Goal: Task Accomplishment & Management: Complete application form

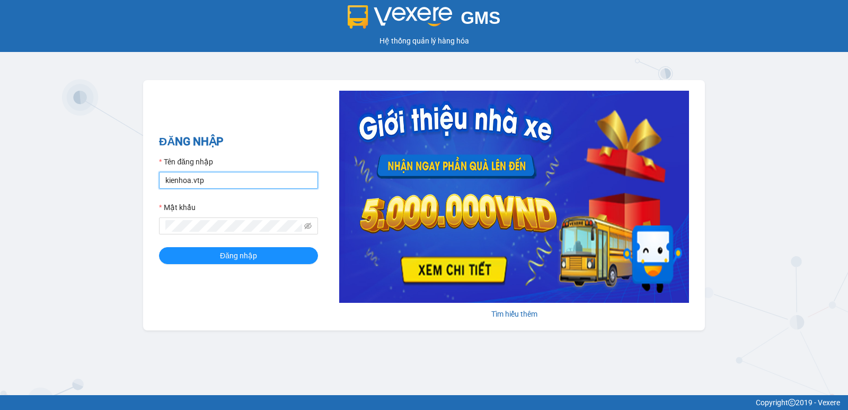
click at [218, 178] on input "kienhoa.vtp" at bounding box center [238, 180] width 159 height 17
type input "thanhtuan.vtp"
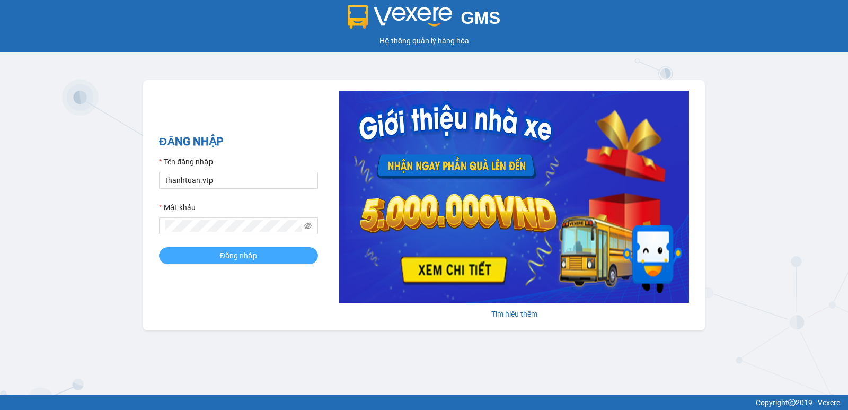
click at [234, 252] on span "Đăng nhập" at bounding box center [238, 256] width 37 height 12
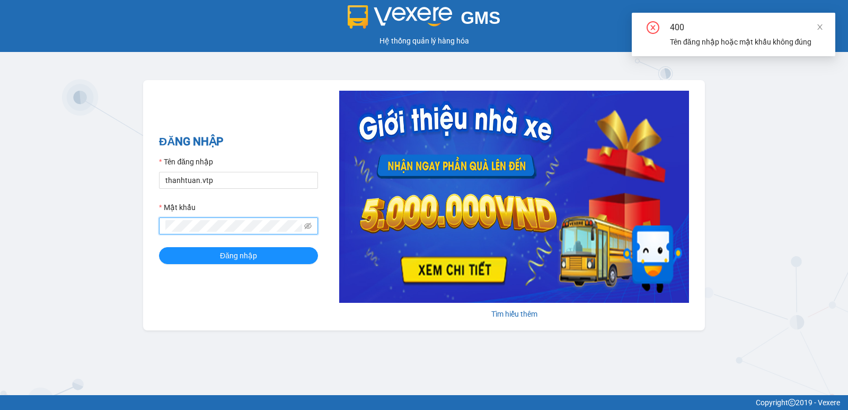
click at [0, 237] on div "GMS Hệ thống [PERSON_NAME] hàng [PERSON_NAME] NHẬP Tên đăng nhập [GEOGRAPHIC_DA…" at bounding box center [424, 197] width 848 height 395
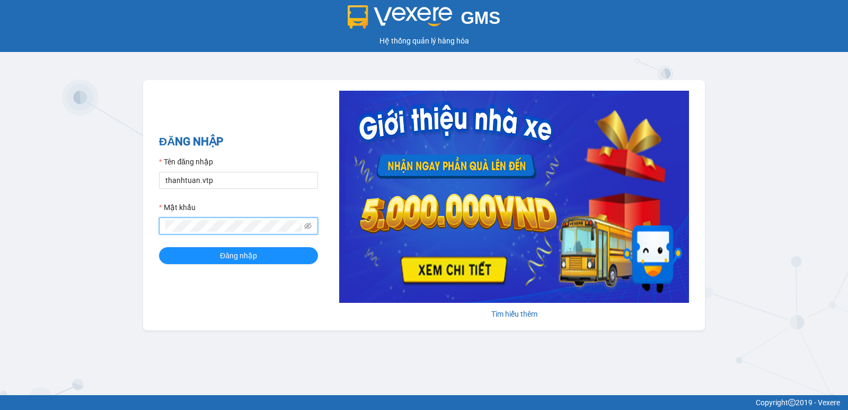
click at [159, 247] on button "Đăng nhập" at bounding box center [238, 255] width 159 height 17
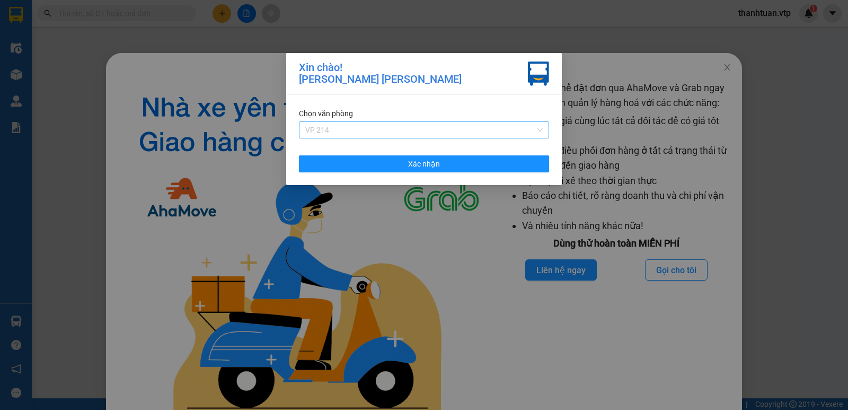
click at [382, 134] on span "VP 214" at bounding box center [424, 130] width 238 height 16
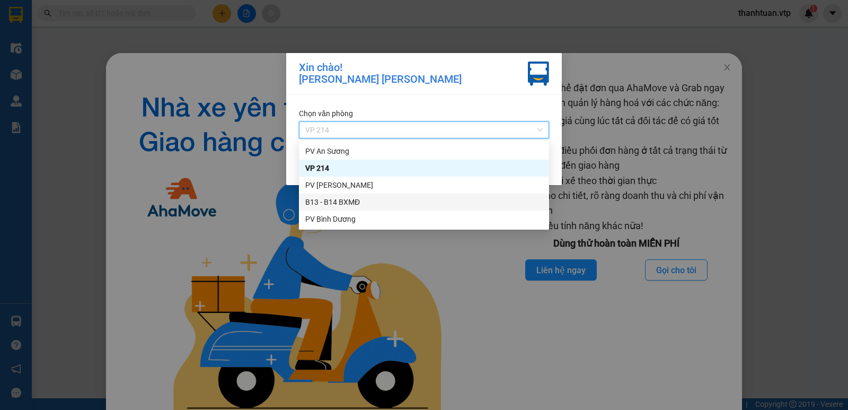
click at [329, 205] on div "B13 - B14 BXMĐ" at bounding box center [424, 202] width 238 height 12
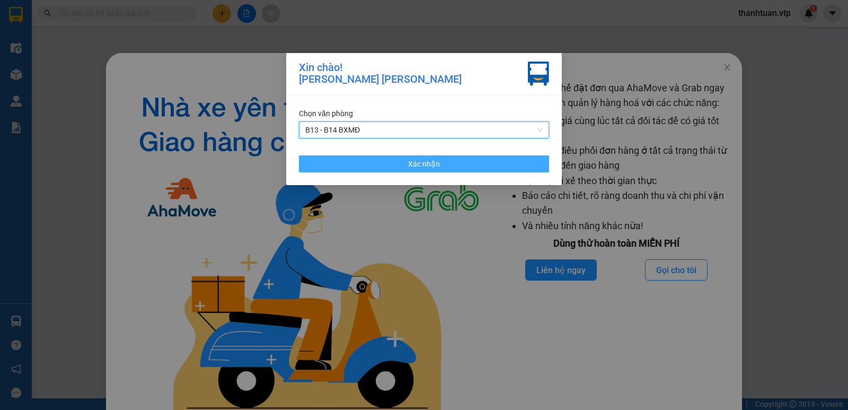
click at [379, 169] on button "Xác nhận" at bounding box center [424, 163] width 250 height 17
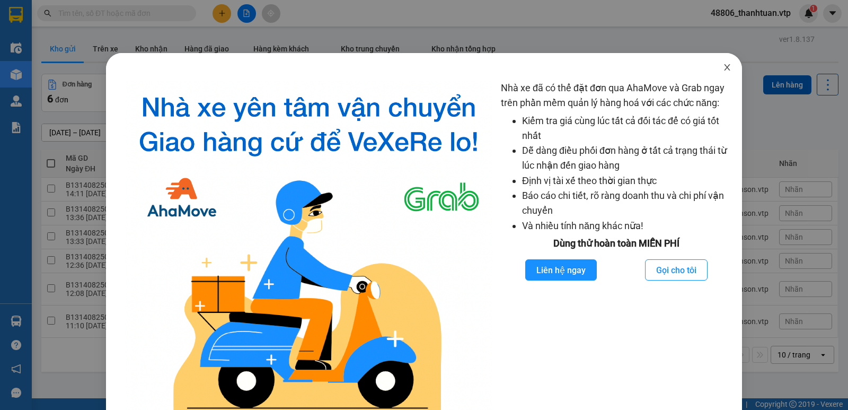
click at [723, 66] on icon "close" at bounding box center [727, 67] width 8 height 8
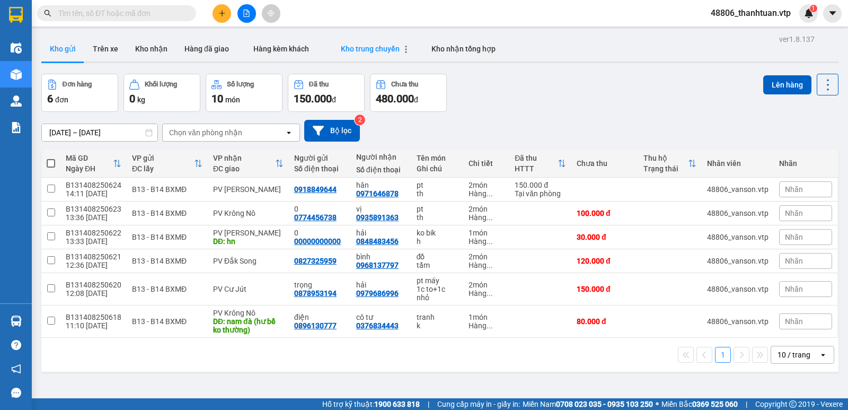
click at [350, 47] on span "Kho trung chuyển" at bounding box center [370, 49] width 59 height 8
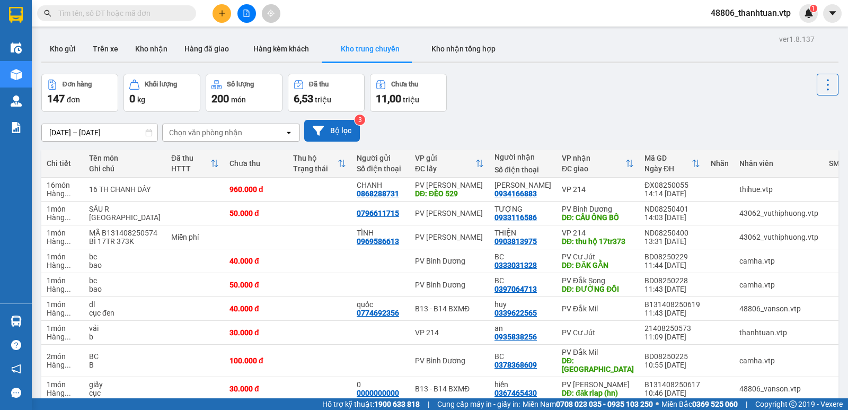
click at [342, 131] on button "Bộ lọc" at bounding box center [332, 131] width 56 height 22
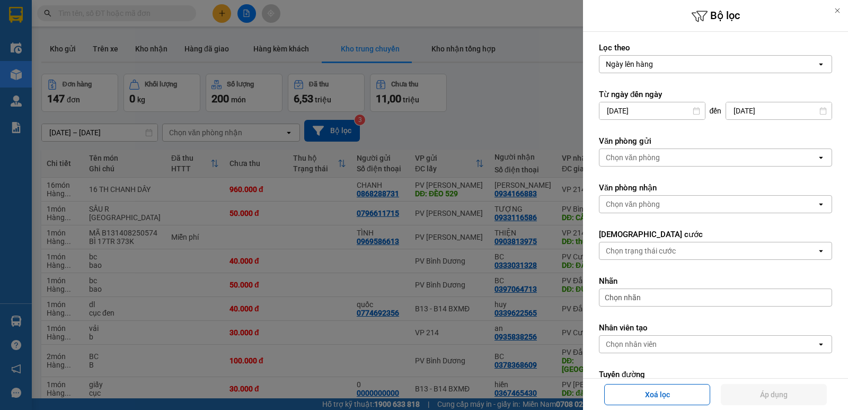
click at [633, 160] on div "Chọn văn phòng" at bounding box center [633, 157] width 54 height 11
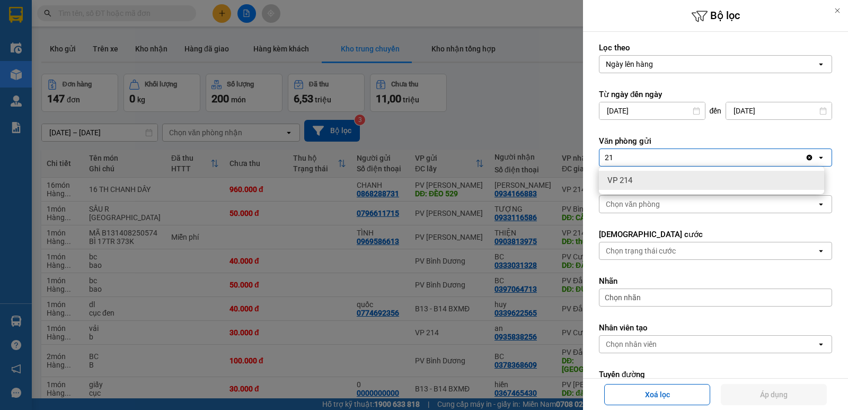
type input "21"
click at [623, 186] on div "VP 214" at bounding box center [711, 180] width 225 height 19
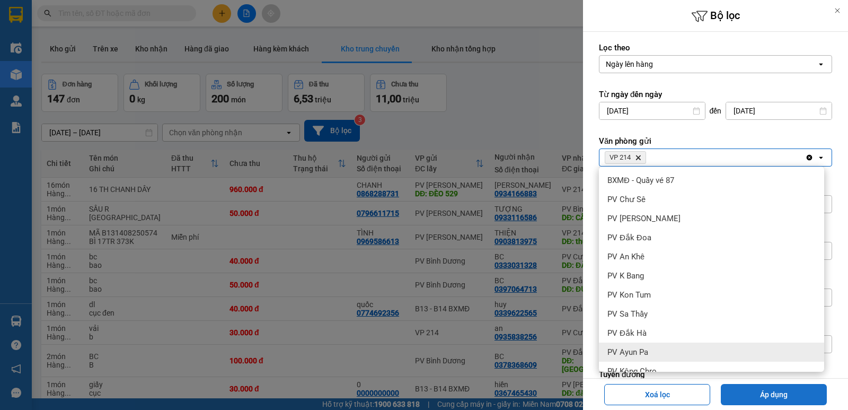
drag, startPoint x: 753, startPoint y: 395, endPoint x: 573, endPoint y: 311, distance: 199.0
click at [753, 394] on button "Áp dụng" at bounding box center [774, 394] width 106 height 21
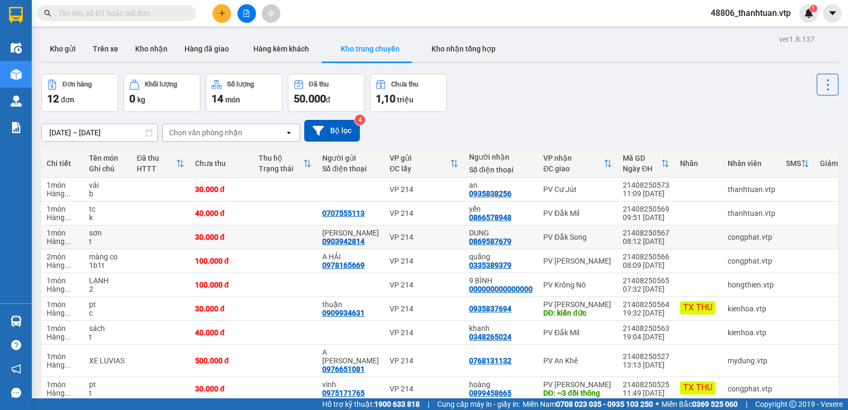
scroll to position [74, 0]
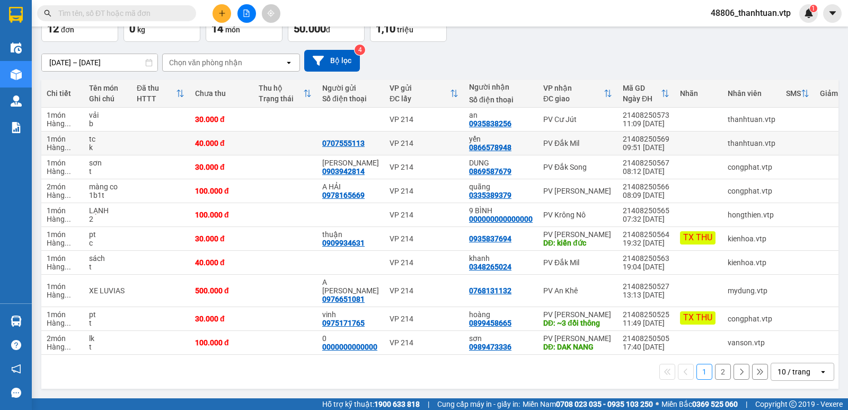
click at [612, 143] on td "PV Đắk Mil" at bounding box center [578, 143] width 80 height 24
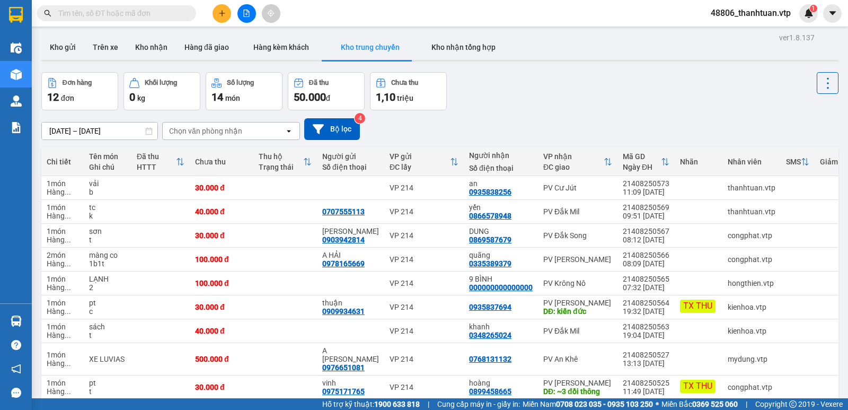
scroll to position [0, 0]
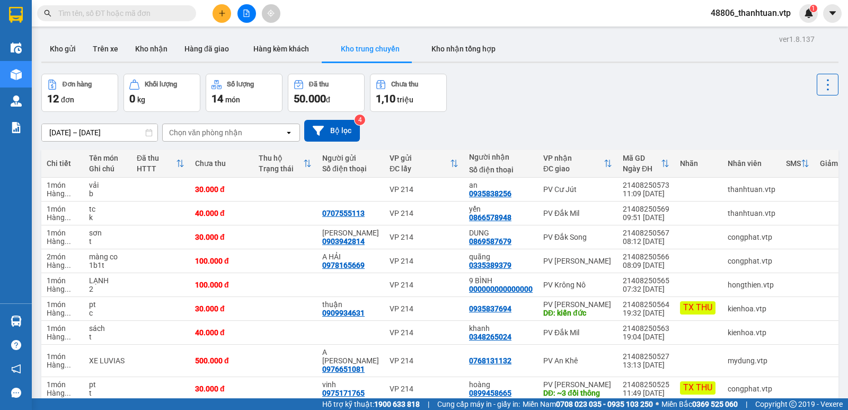
click at [245, 16] on icon "file-add" at bounding box center [246, 13] width 7 height 7
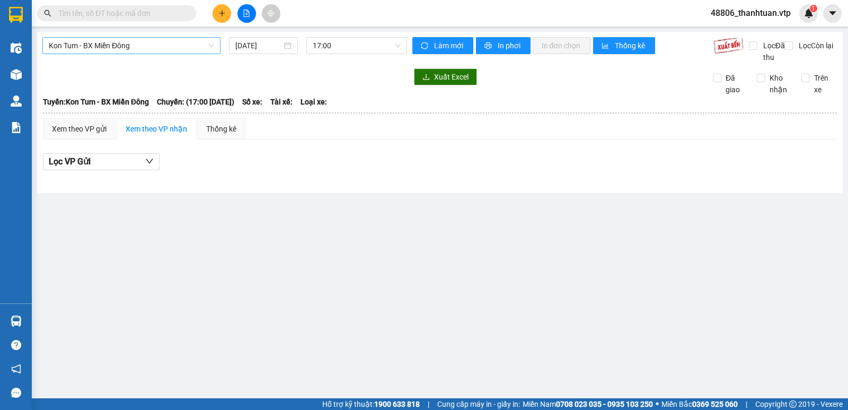
click at [134, 50] on span "Kon Tum - BX Miền Đông" at bounding box center [131, 46] width 165 height 16
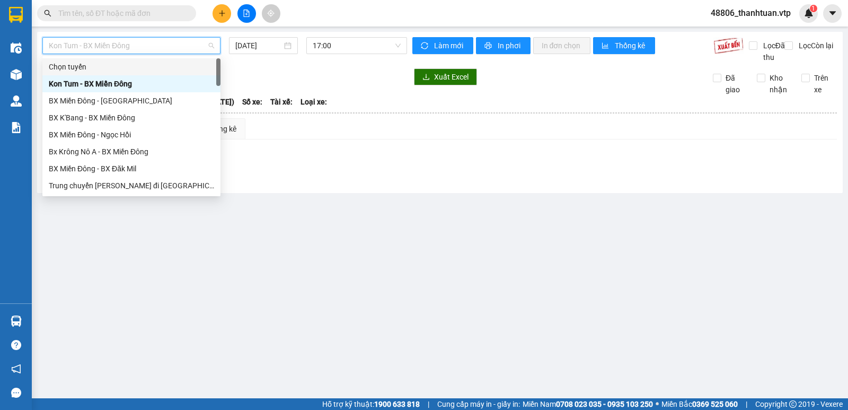
click at [142, 50] on span "Kon Tum - BX Miền Đông" at bounding box center [131, 46] width 165 height 16
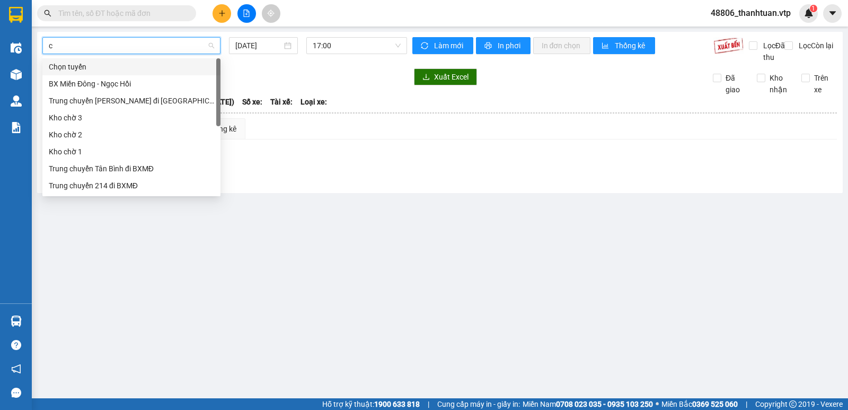
type input "cj"
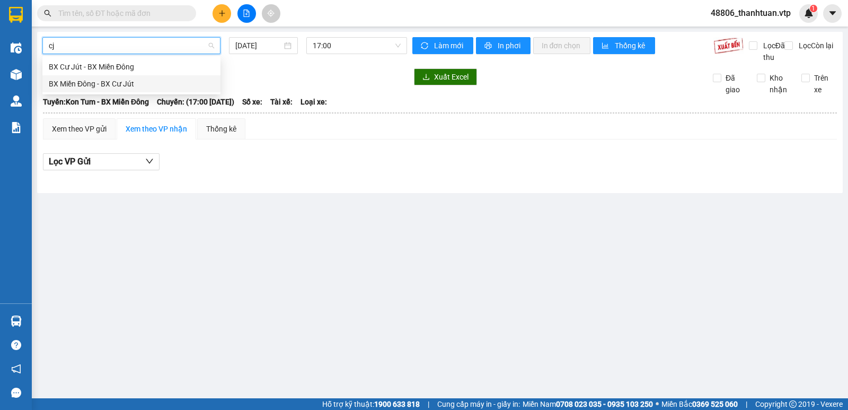
click at [135, 83] on div "BX Miền Đông - BX Cư Jút" at bounding box center [131, 84] width 165 height 12
type input "13/08/2025"
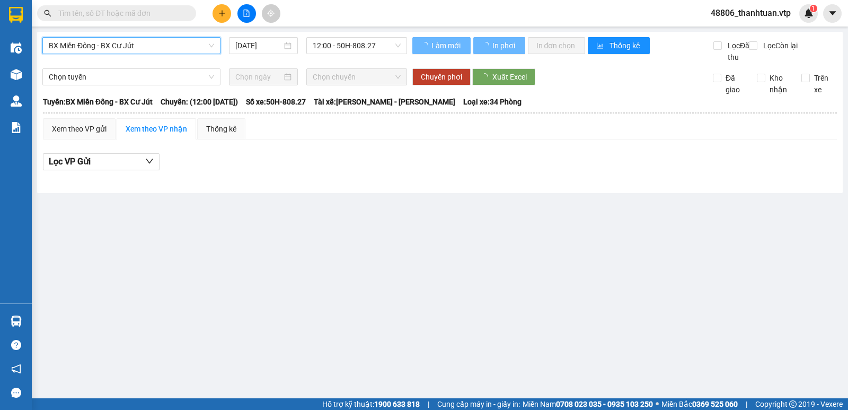
click at [359, 49] on span "12:00 - 50H-808.27" at bounding box center [356, 46] width 87 height 16
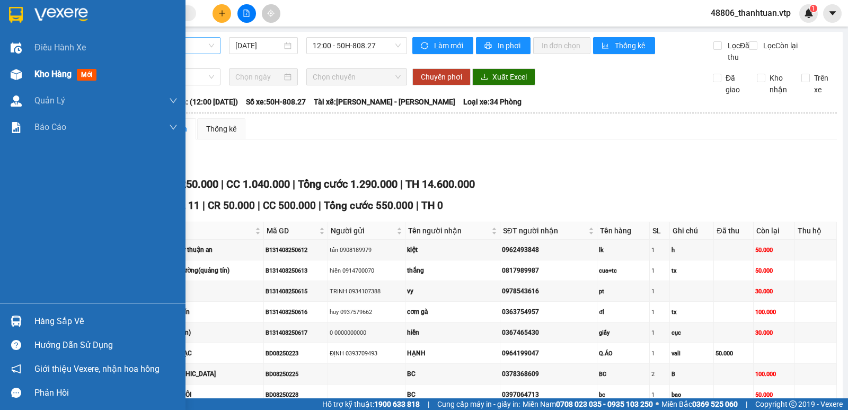
click at [41, 77] on span "Kho hàng" at bounding box center [52, 74] width 37 height 10
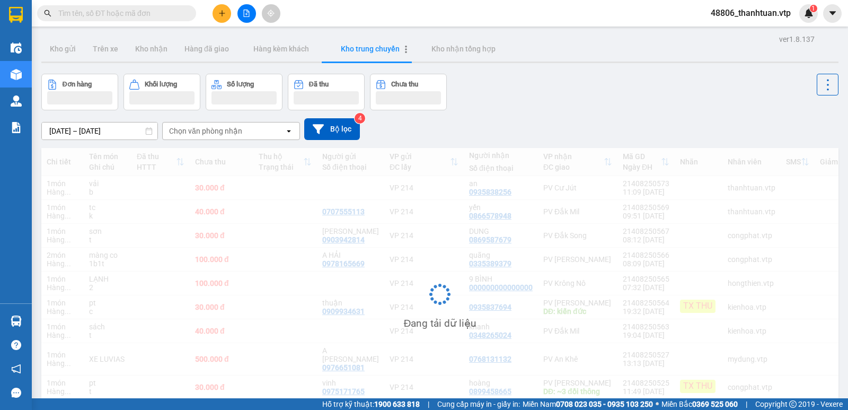
click at [365, 52] on span "Kho trung chuyển" at bounding box center [370, 49] width 59 height 8
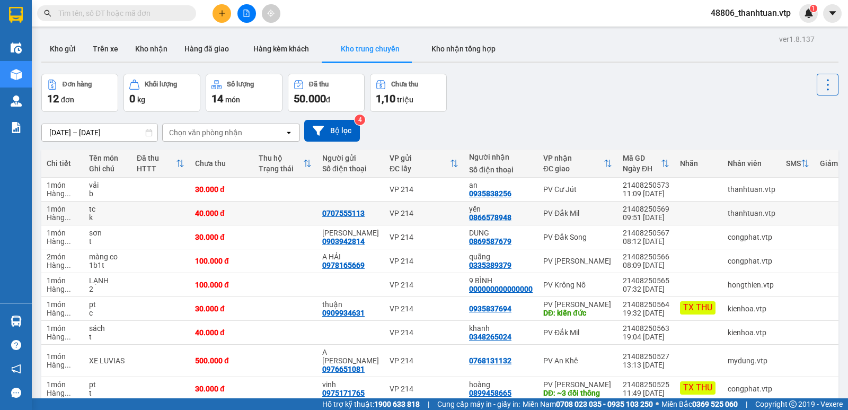
click at [286, 213] on td at bounding box center [285, 213] width 64 height 24
click at [246, 14] on icon "file-add" at bounding box center [246, 13] width 7 height 7
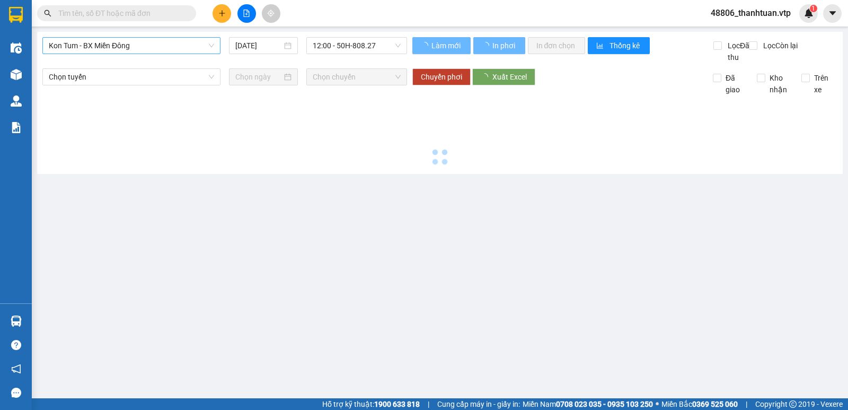
click at [136, 47] on span "Kon Tum - BX Miền Đông" at bounding box center [131, 46] width 165 height 16
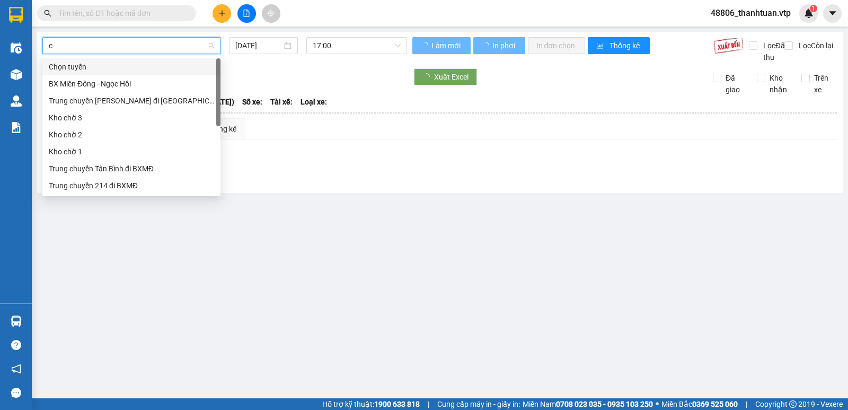
type input "cj"
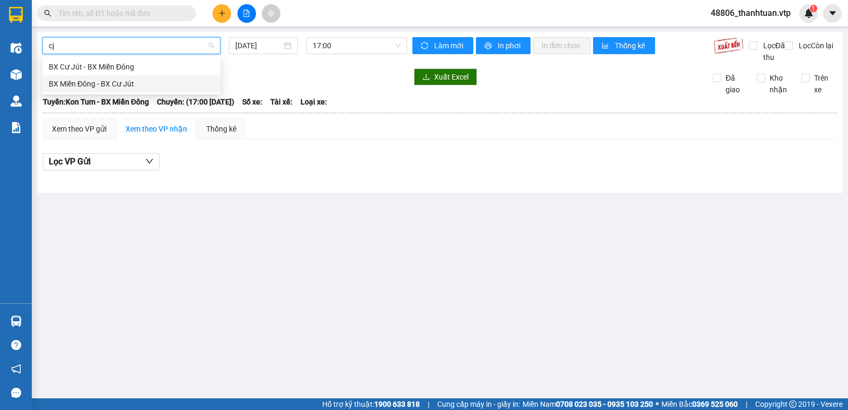
drag, startPoint x: 120, startPoint y: 83, endPoint x: 264, endPoint y: 80, distance: 143.7
click at [123, 84] on div "BX Miền Đông - BX Cư Jút" at bounding box center [131, 84] width 165 height 12
type input "13/08/2025"
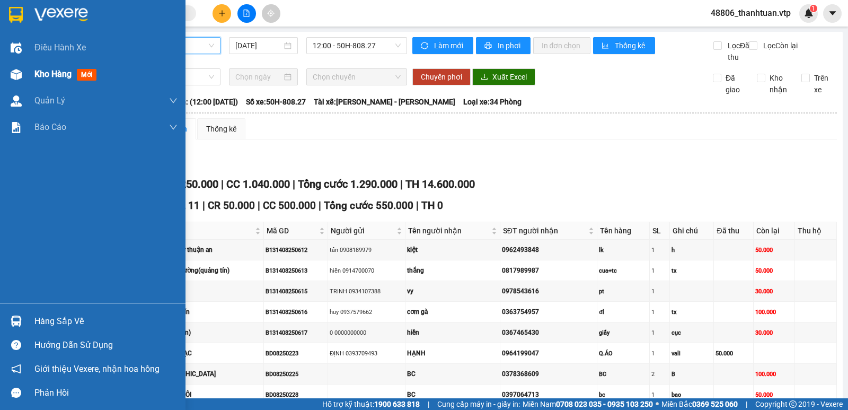
click at [48, 78] on span "Kho hàng" at bounding box center [52, 74] width 37 height 10
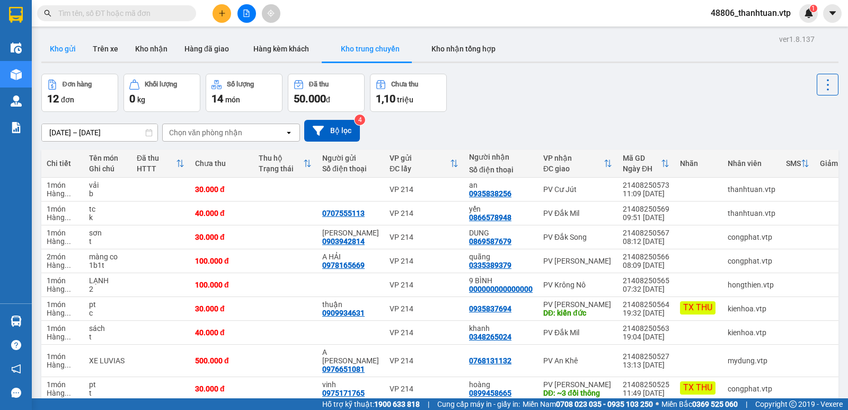
click at [49, 49] on button "Kho gửi" at bounding box center [62, 48] width 43 height 25
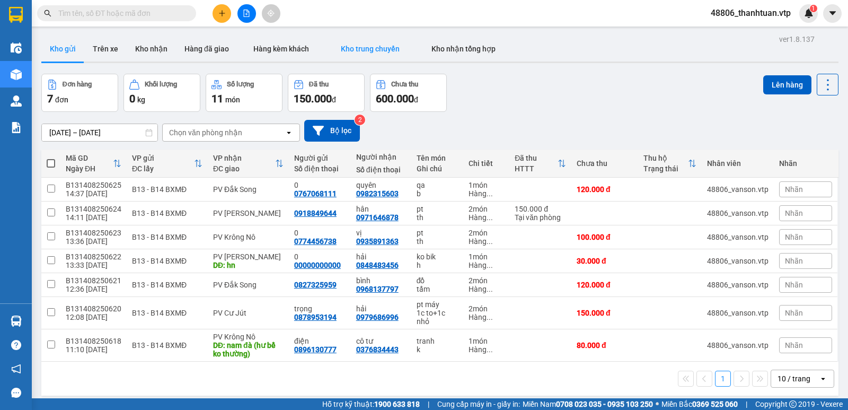
drag, startPoint x: 363, startPoint y: 52, endPoint x: 340, endPoint y: 44, distance: 23.6
click at [360, 52] on span "Kho trung chuyển" at bounding box center [370, 49] width 59 height 8
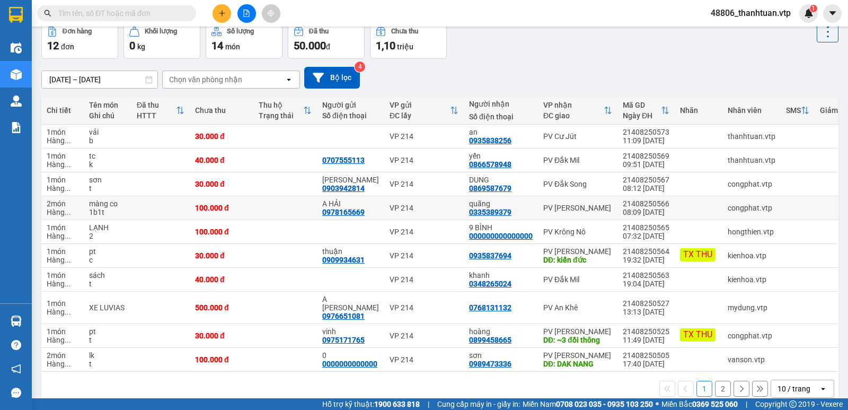
scroll to position [74, 0]
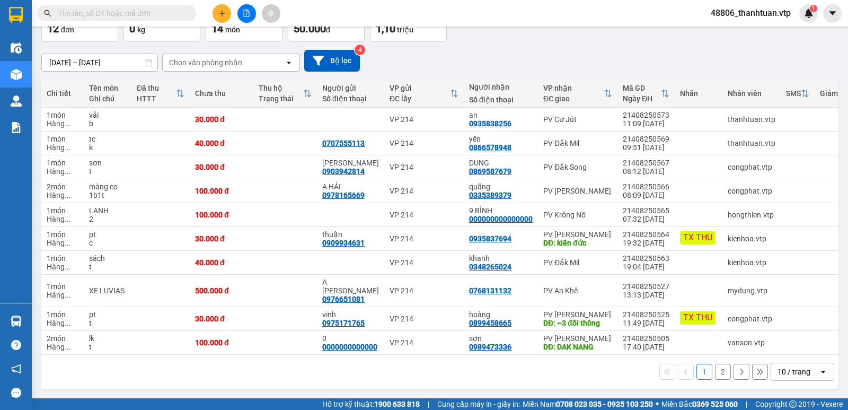
click at [789, 371] on div "10 / trang" at bounding box center [794, 371] width 33 height 11
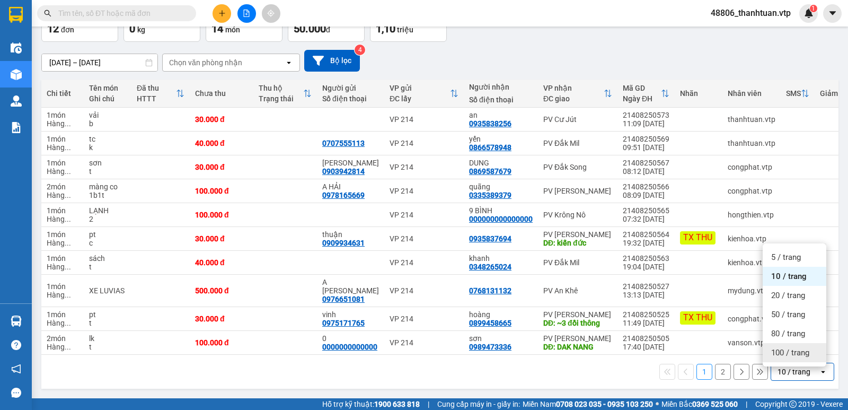
click at [791, 349] on span "100 / trang" at bounding box center [790, 352] width 38 height 11
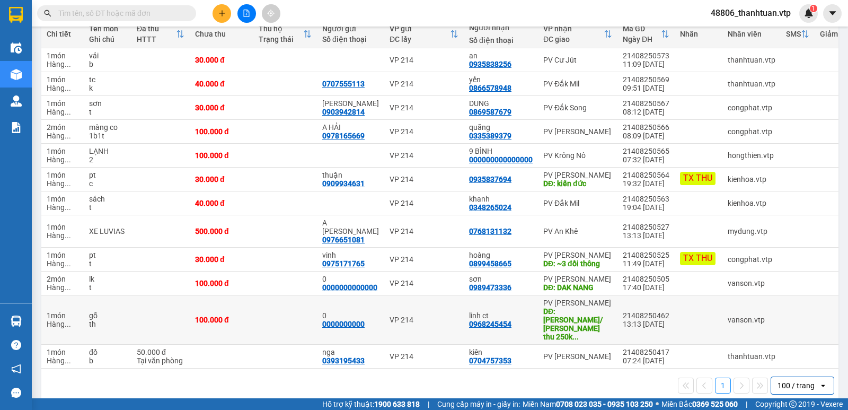
scroll to position [130, 0]
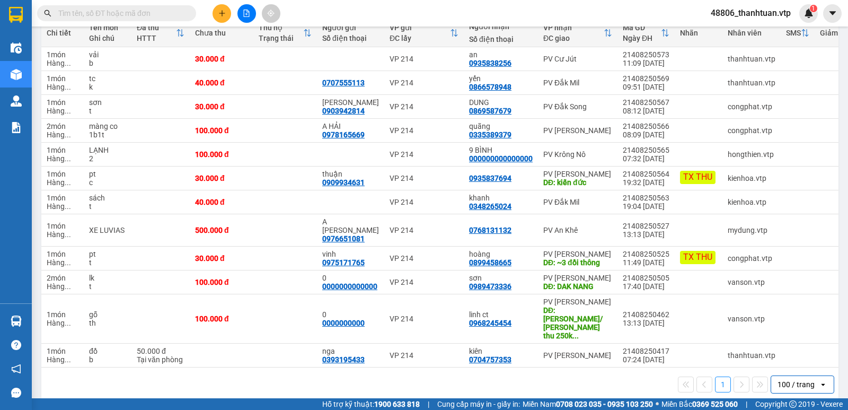
click at [806, 379] on div "100 / trang" at bounding box center [796, 384] width 37 height 11
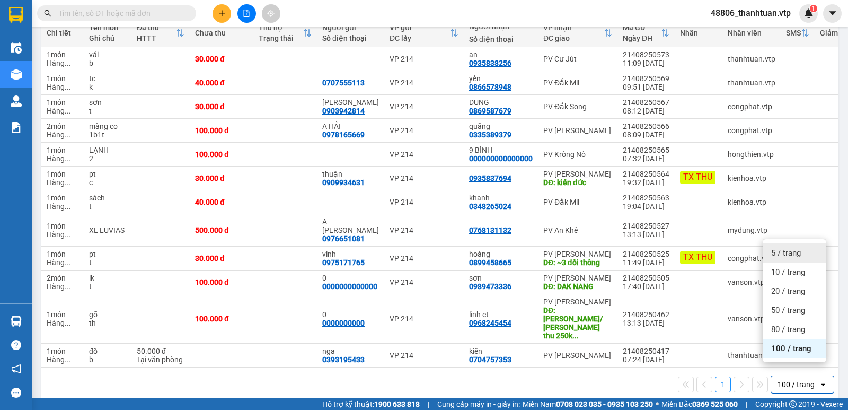
click at [779, 259] on div "5 / trang" at bounding box center [795, 252] width 64 height 19
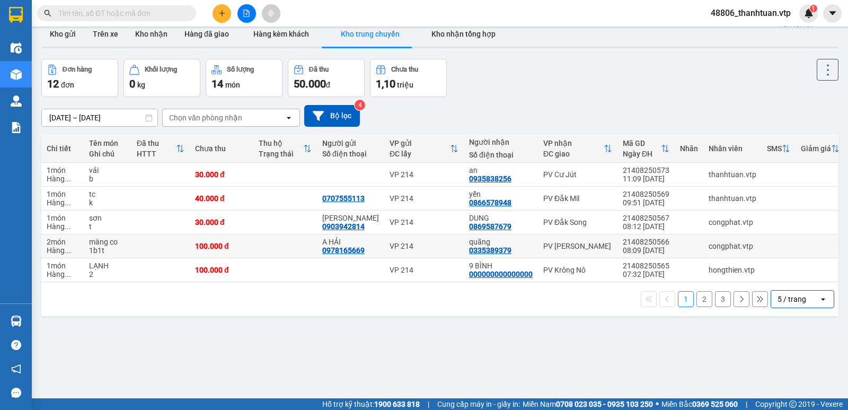
scroll to position [0, 0]
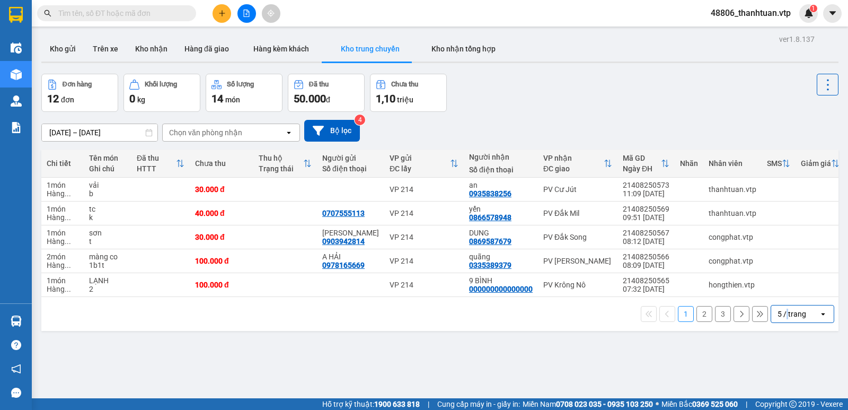
click at [780, 316] on div "5 / trang" at bounding box center [792, 314] width 29 height 11
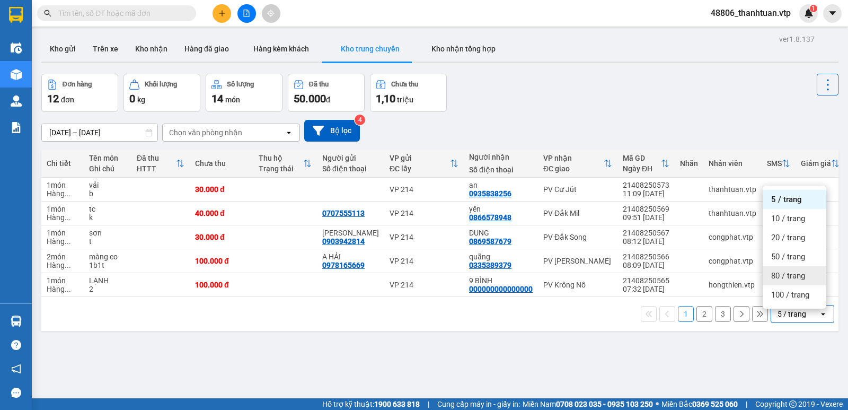
click at [784, 285] on div "80 / trang" at bounding box center [795, 275] width 64 height 19
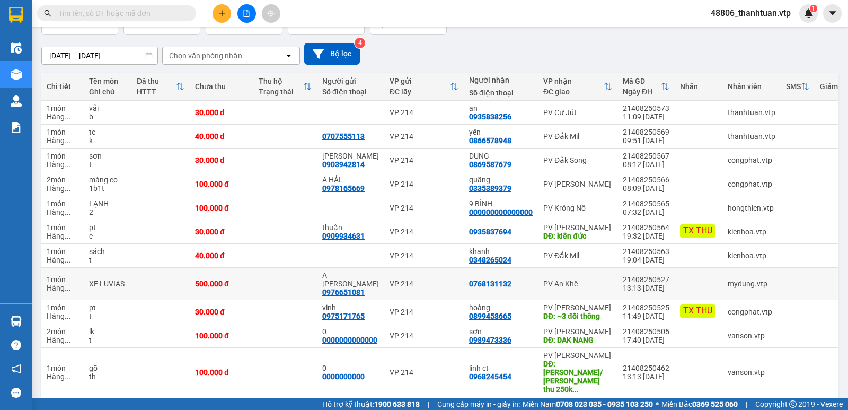
scroll to position [130, 0]
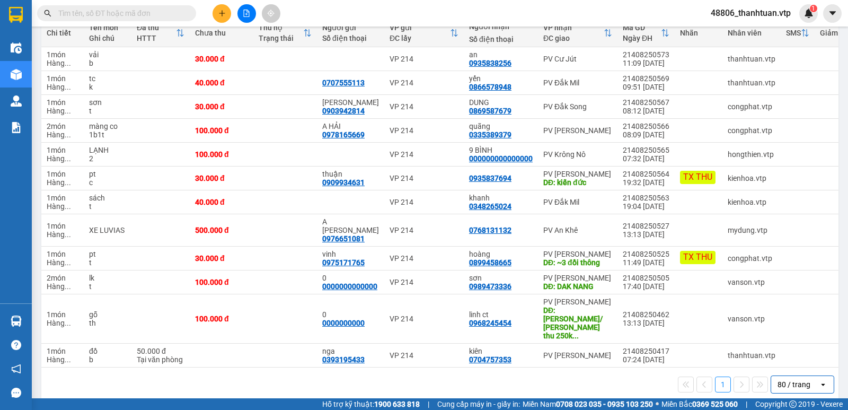
click at [790, 379] on div "80 / trang" at bounding box center [794, 384] width 33 height 11
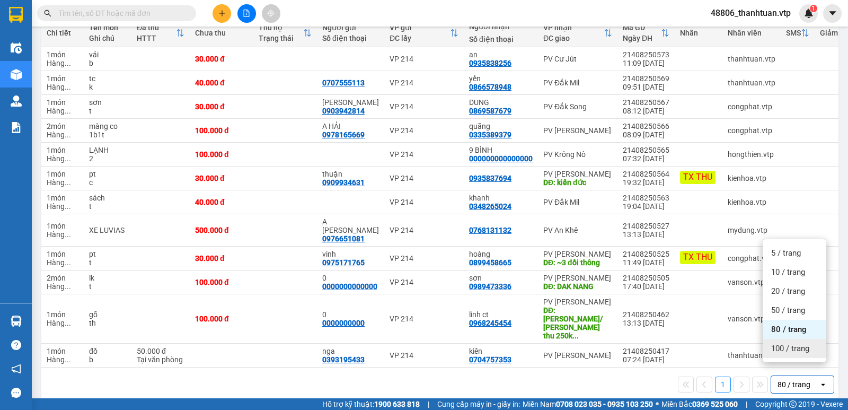
click at [788, 351] on span "100 / trang" at bounding box center [790, 348] width 38 height 11
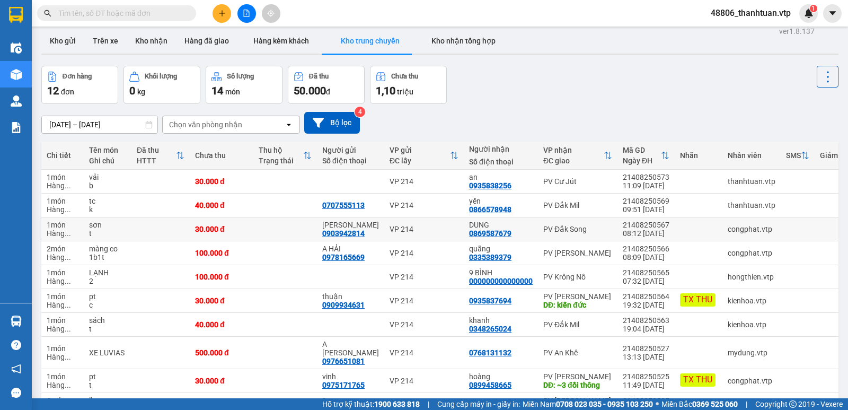
scroll to position [0, 0]
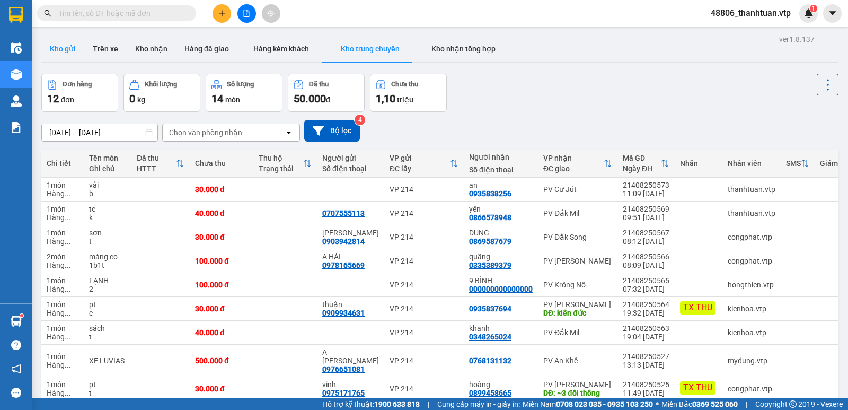
click at [57, 52] on button "Kho gửi" at bounding box center [62, 48] width 43 height 25
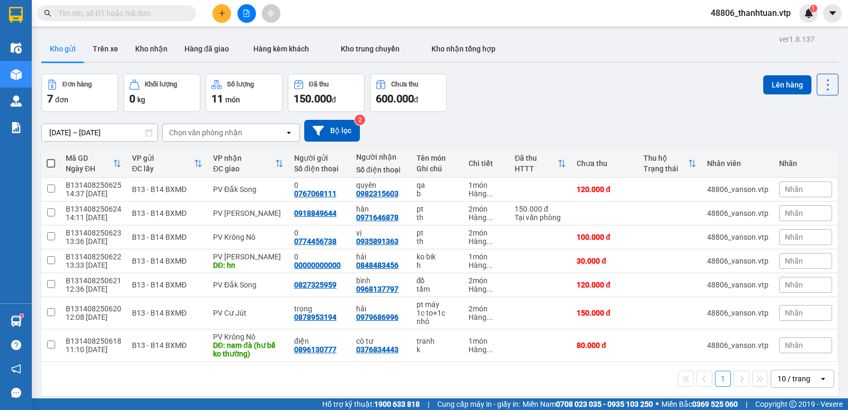
click at [218, 14] on icon "plus" at bounding box center [221, 13] width 7 height 7
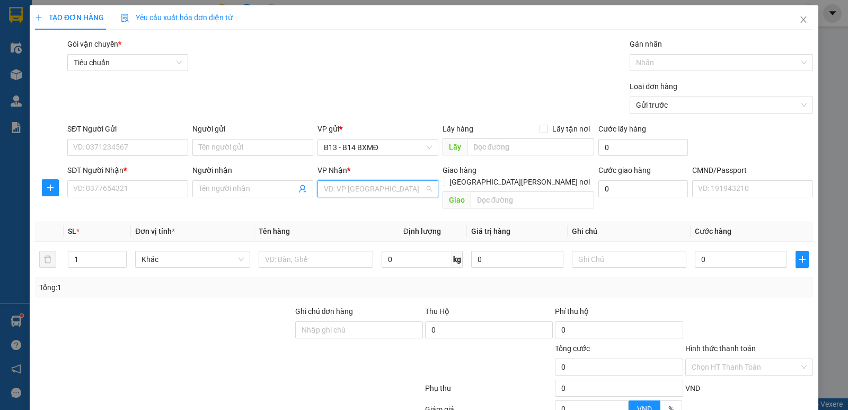
click at [348, 188] on input "search" at bounding box center [374, 189] width 101 height 16
type input "ds"
click at [337, 208] on div "PV Đắk Song" at bounding box center [374, 210] width 107 height 12
click at [228, 181] on span at bounding box center [252, 188] width 121 height 17
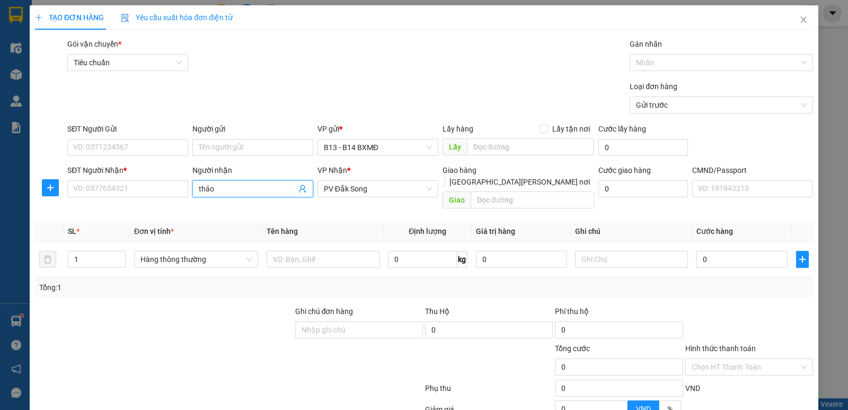
type input "thảo"
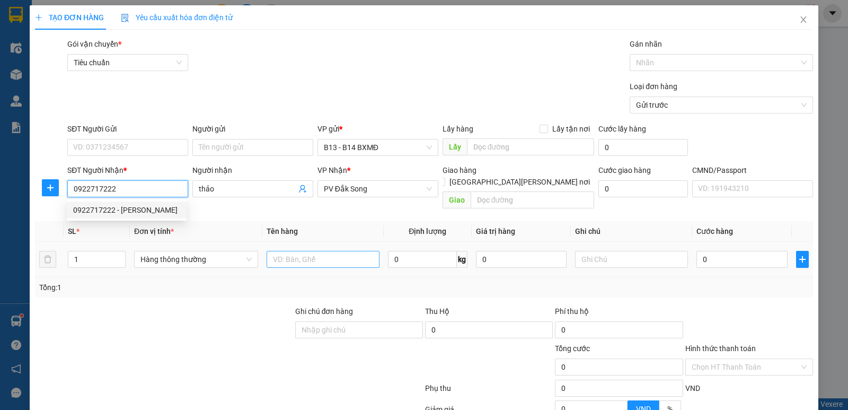
type input "0922717222"
click at [292, 251] on input "text" at bounding box center [323, 259] width 113 height 17
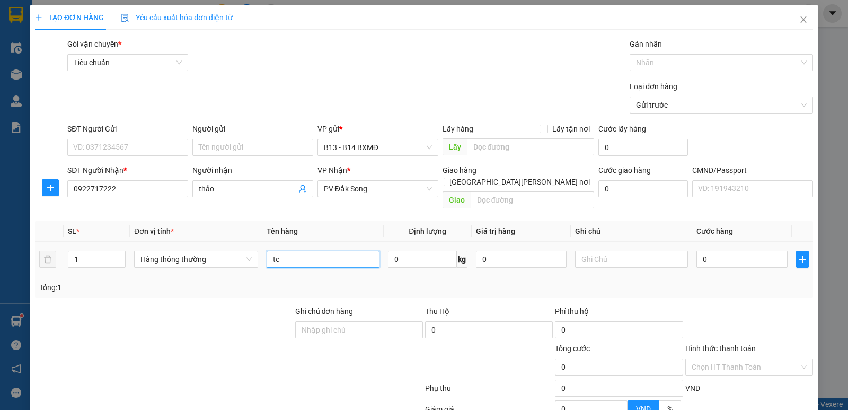
type input "tc"
type input "k"
type input "5"
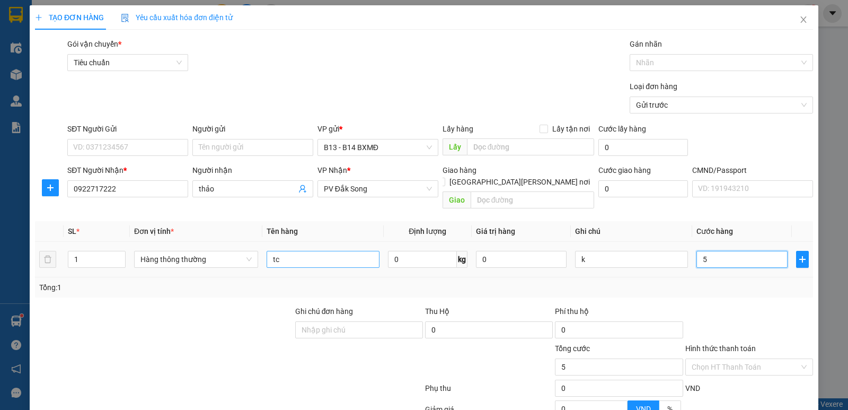
type input "50"
type input "500"
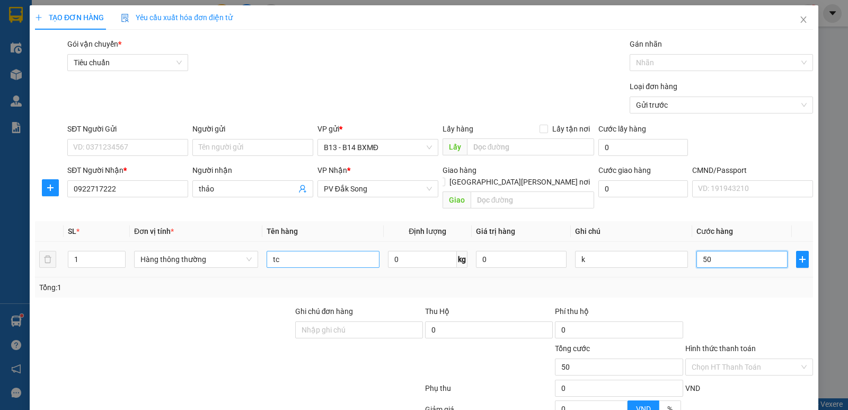
type input "500"
type input "5.000"
type input "50.000"
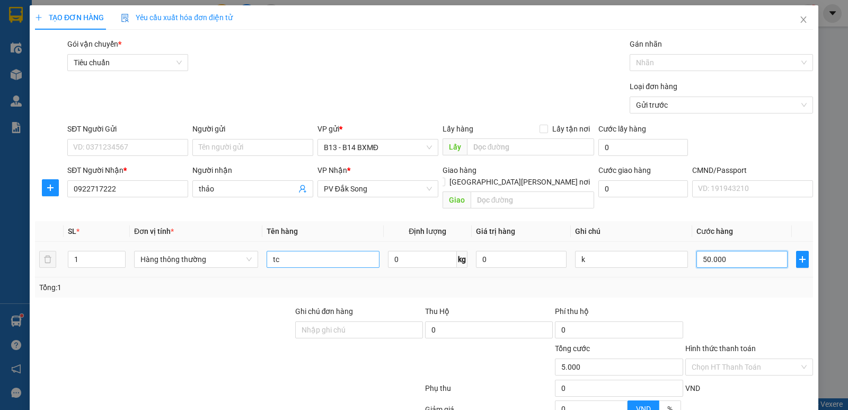
type input "50.000"
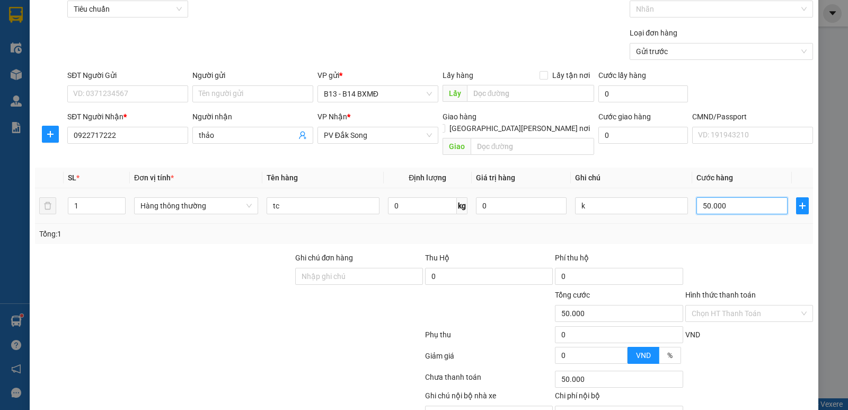
scroll to position [100, 0]
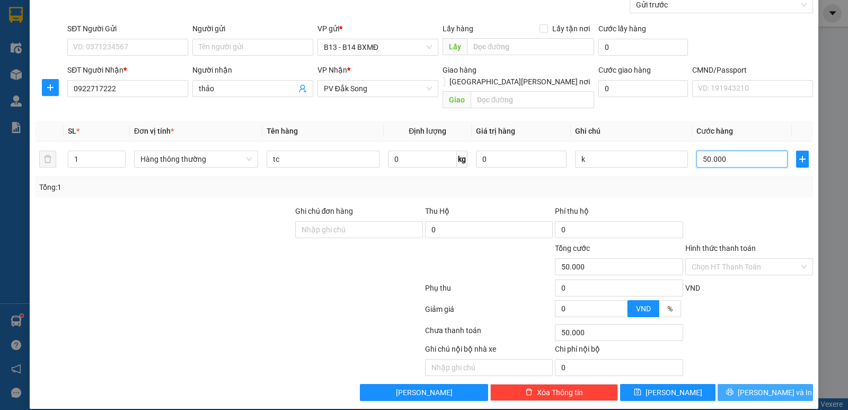
type input "50.000"
click at [753, 387] on span "Lưu và In" at bounding box center [775, 393] width 74 height 12
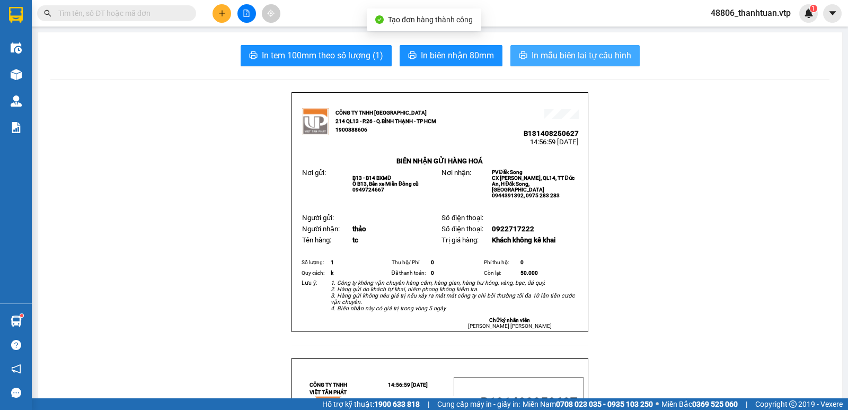
click at [555, 57] on span "In mẫu biên lai tự cấu hình" at bounding box center [582, 55] width 100 height 13
